Goal: Transaction & Acquisition: Purchase product/service

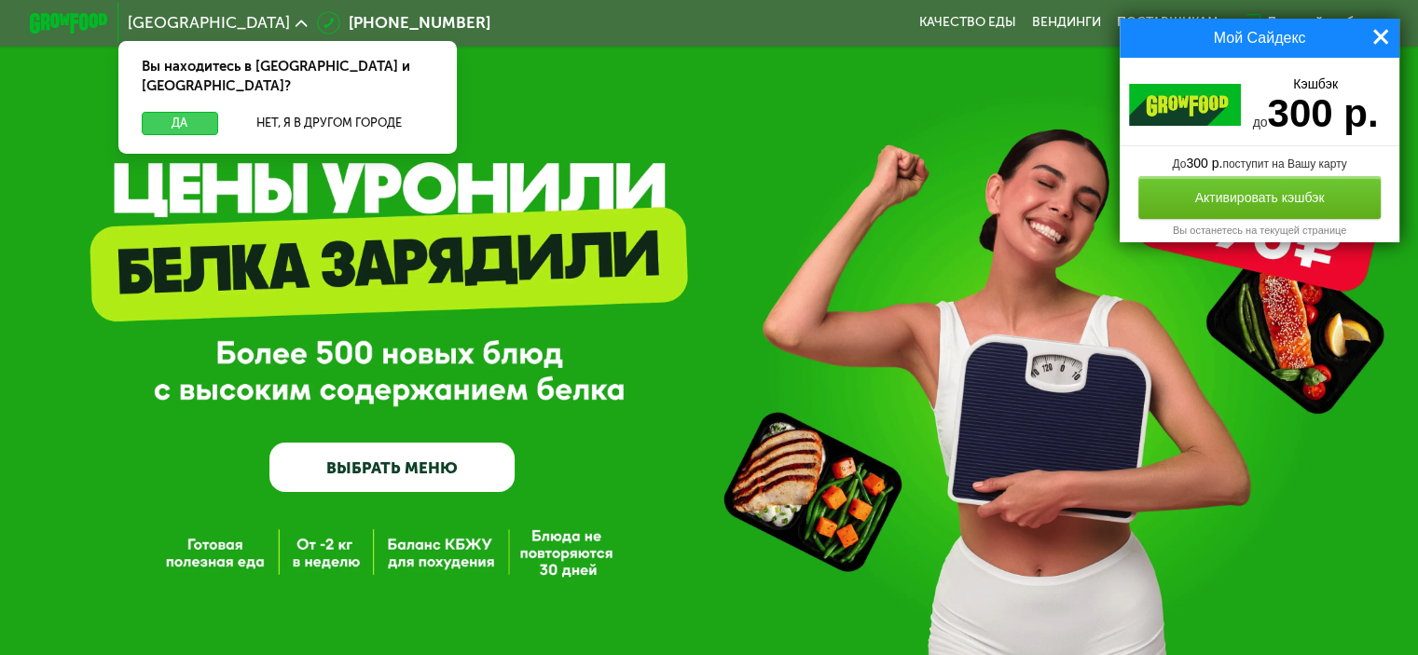
click at [186, 112] on button "Да" at bounding box center [180, 123] width 76 height 23
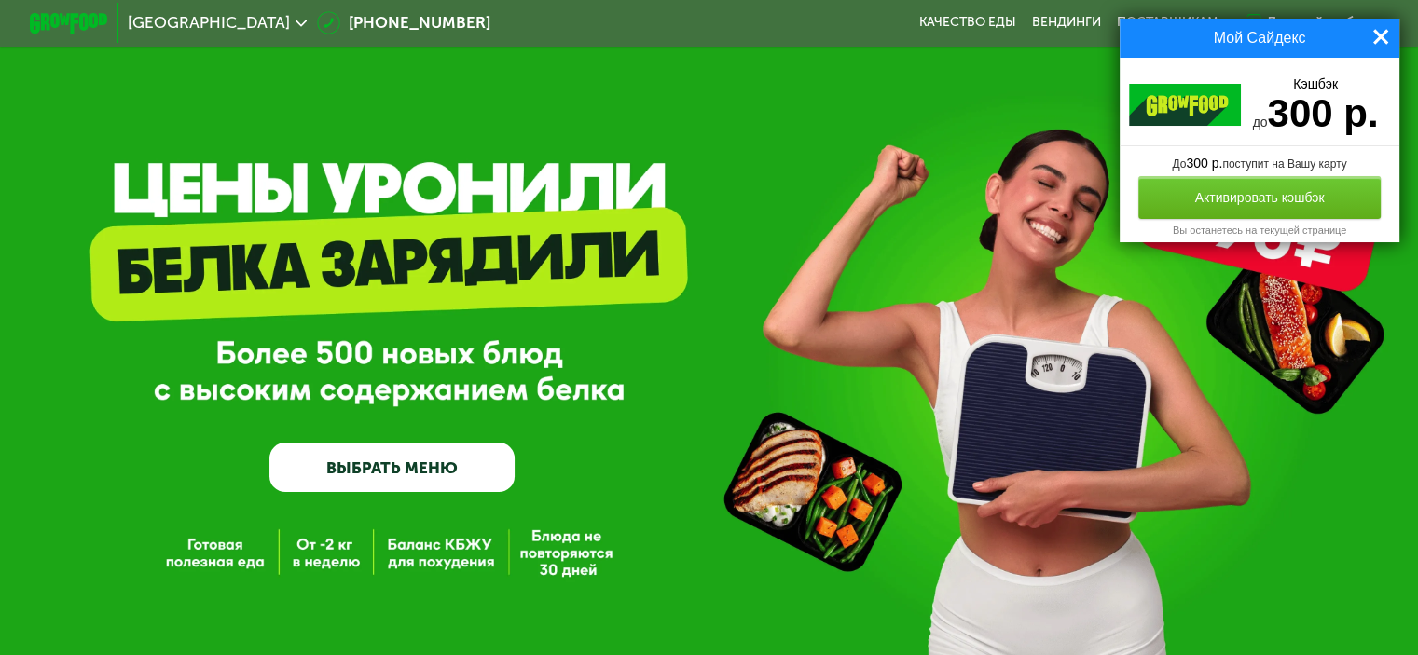
click at [434, 461] on link "ВЫБРАТЬ МЕНЮ" at bounding box center [391, 467] width 245 height 49
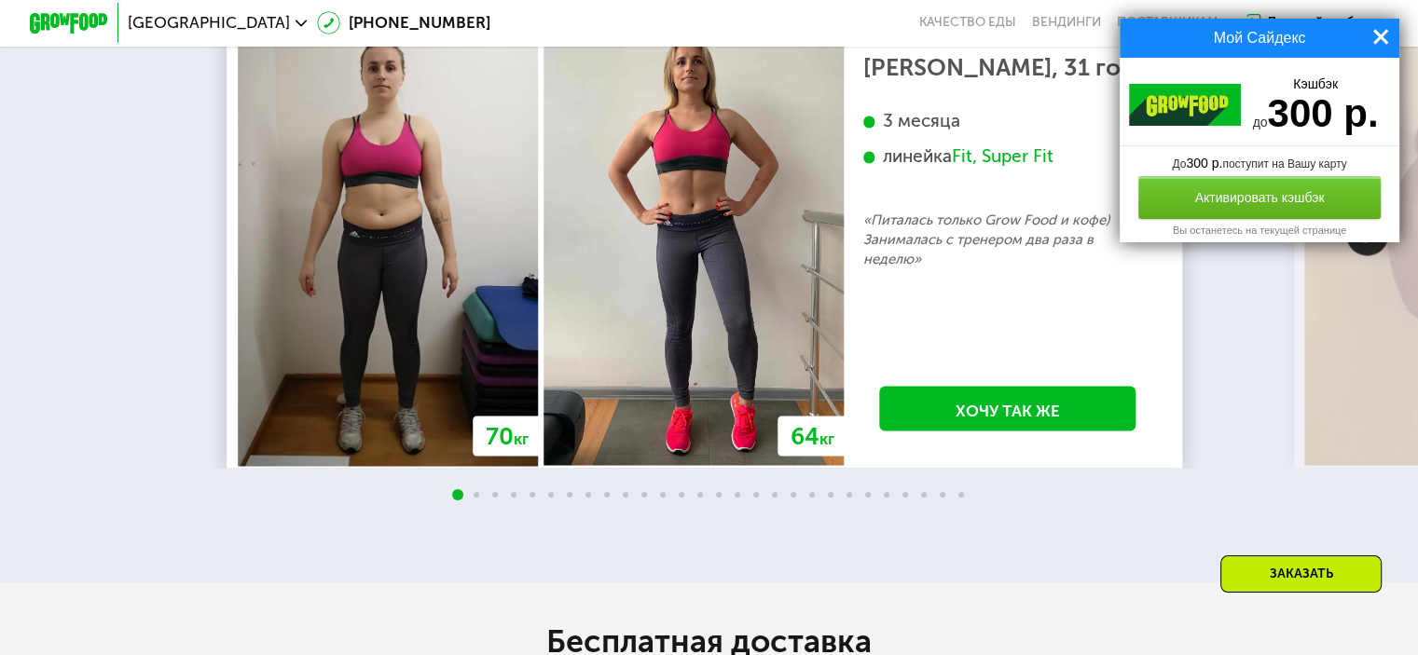
scroll to position [3356, 0]
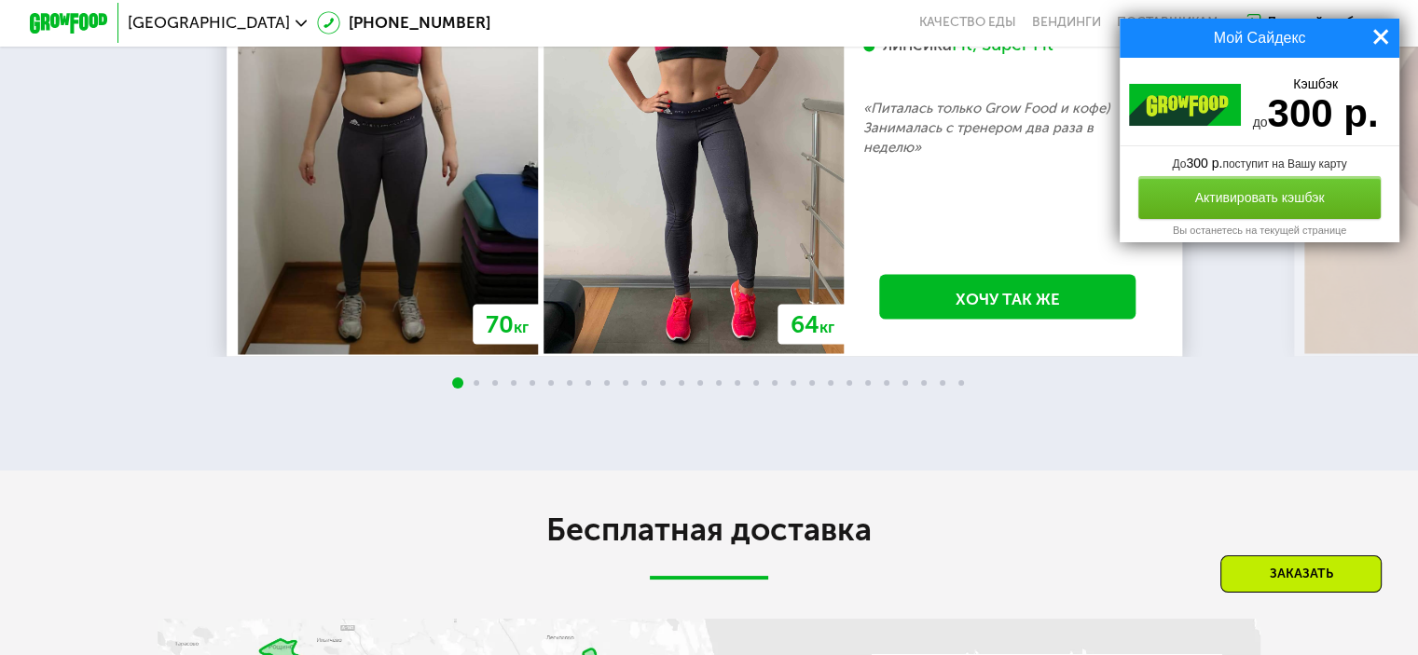
click at [1378, 36] on span at bounding box center [1380, 37] width 19 height 19
